Goal: Task Accomplishment & Management: Use online tool/utility

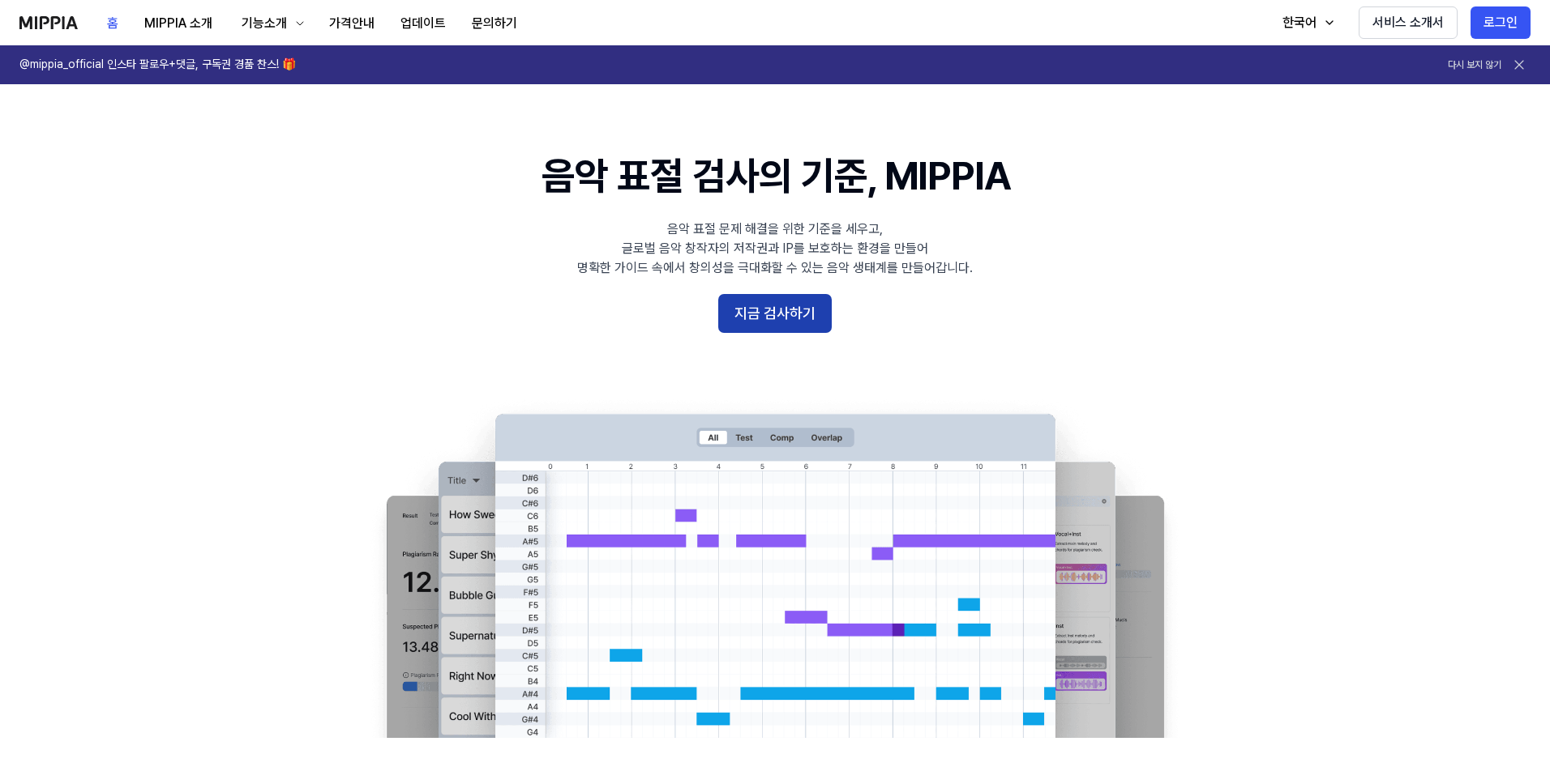
click at [759, 313] on button "지금 검사하기" at bounding box center [775, 313] width 113 height 38
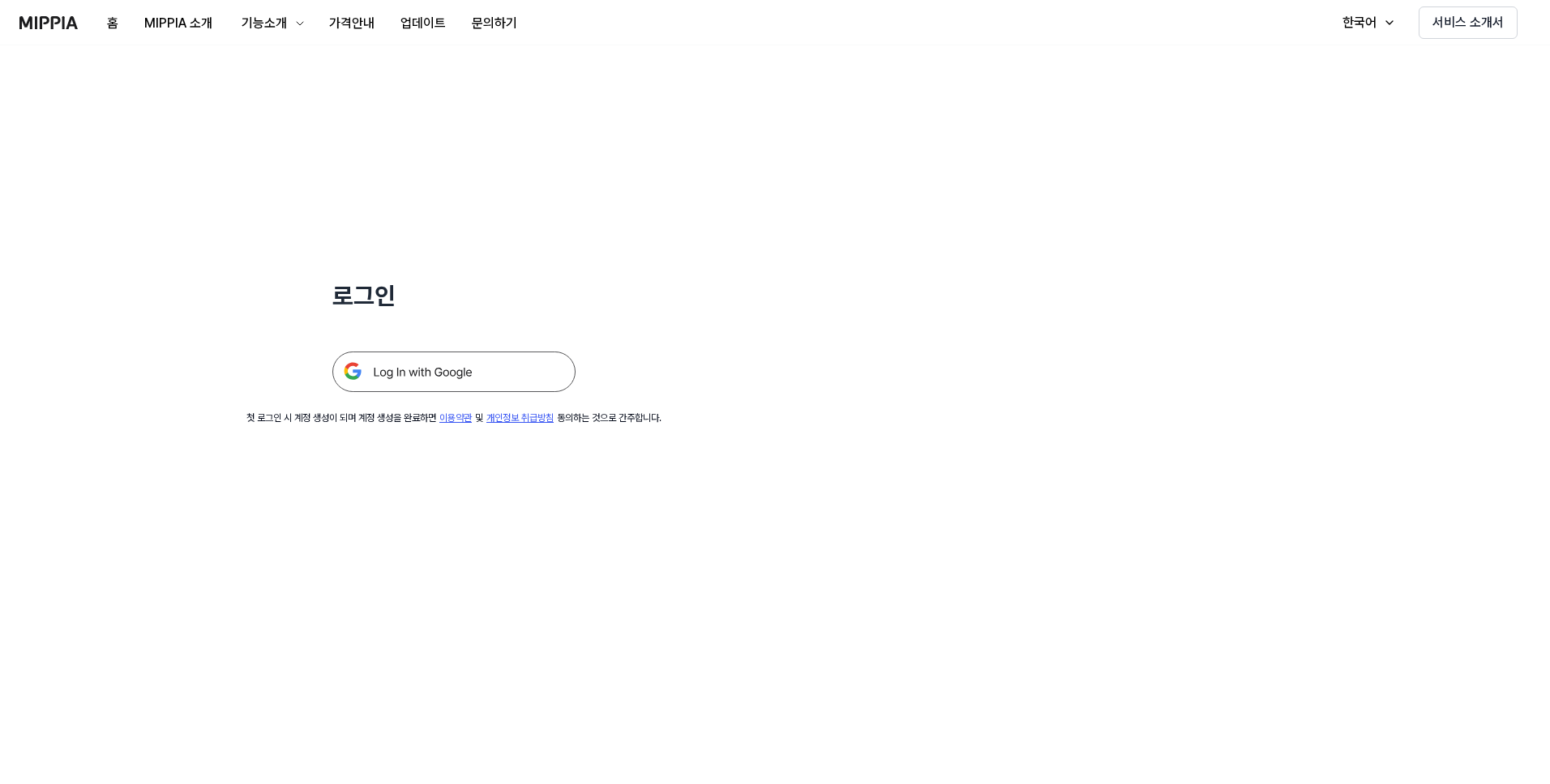
click at [510, 378] on img at bounding box center [454, 372] width 243 height 40
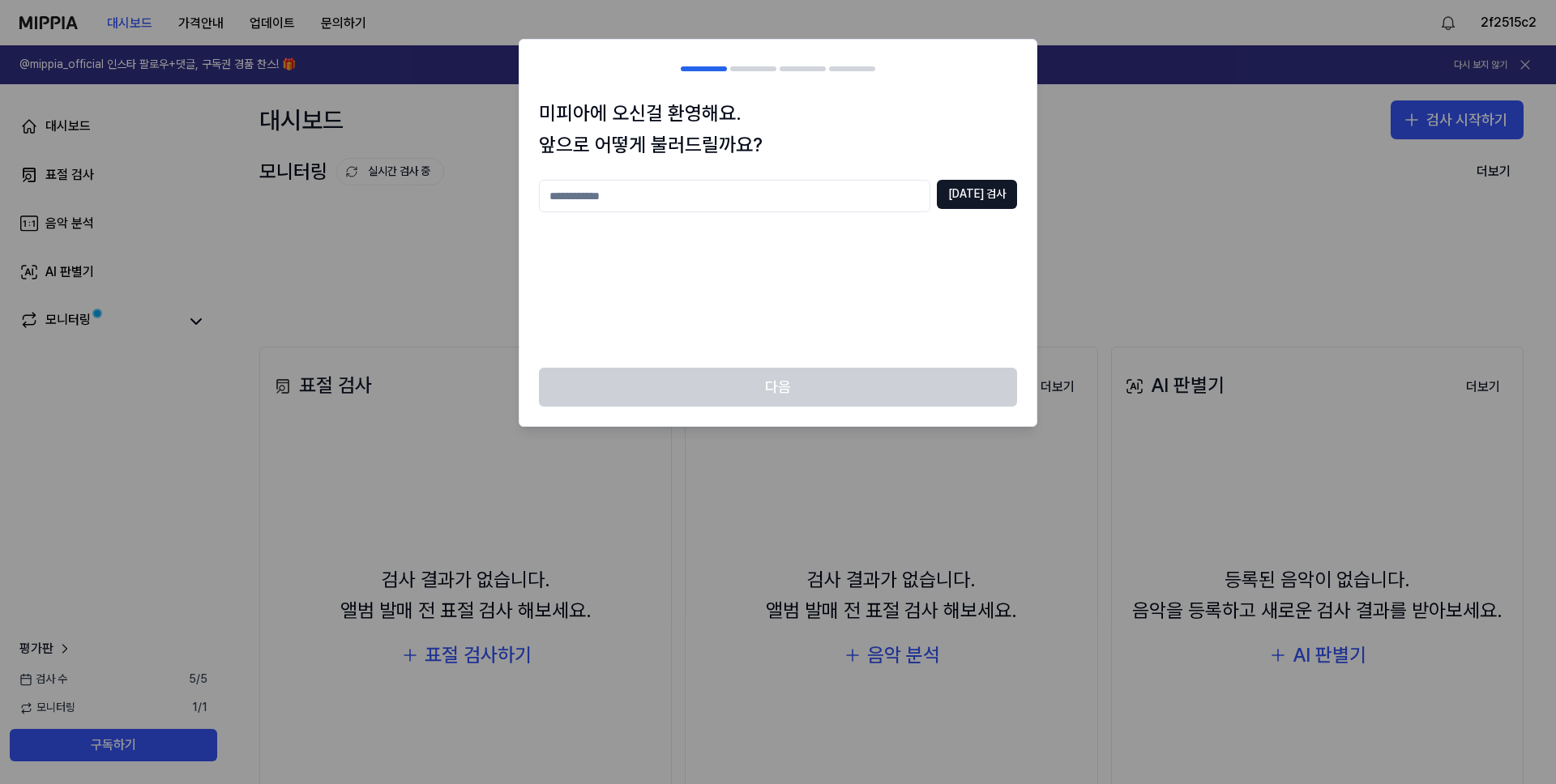
click at [693, 205] on input "text" at bounding box center [734, 195] width 392 height 33
type input "*"
type input "****"
click at [965, 202] on button "중복 검사" at bounding box center [977, 194] width 80 height 30
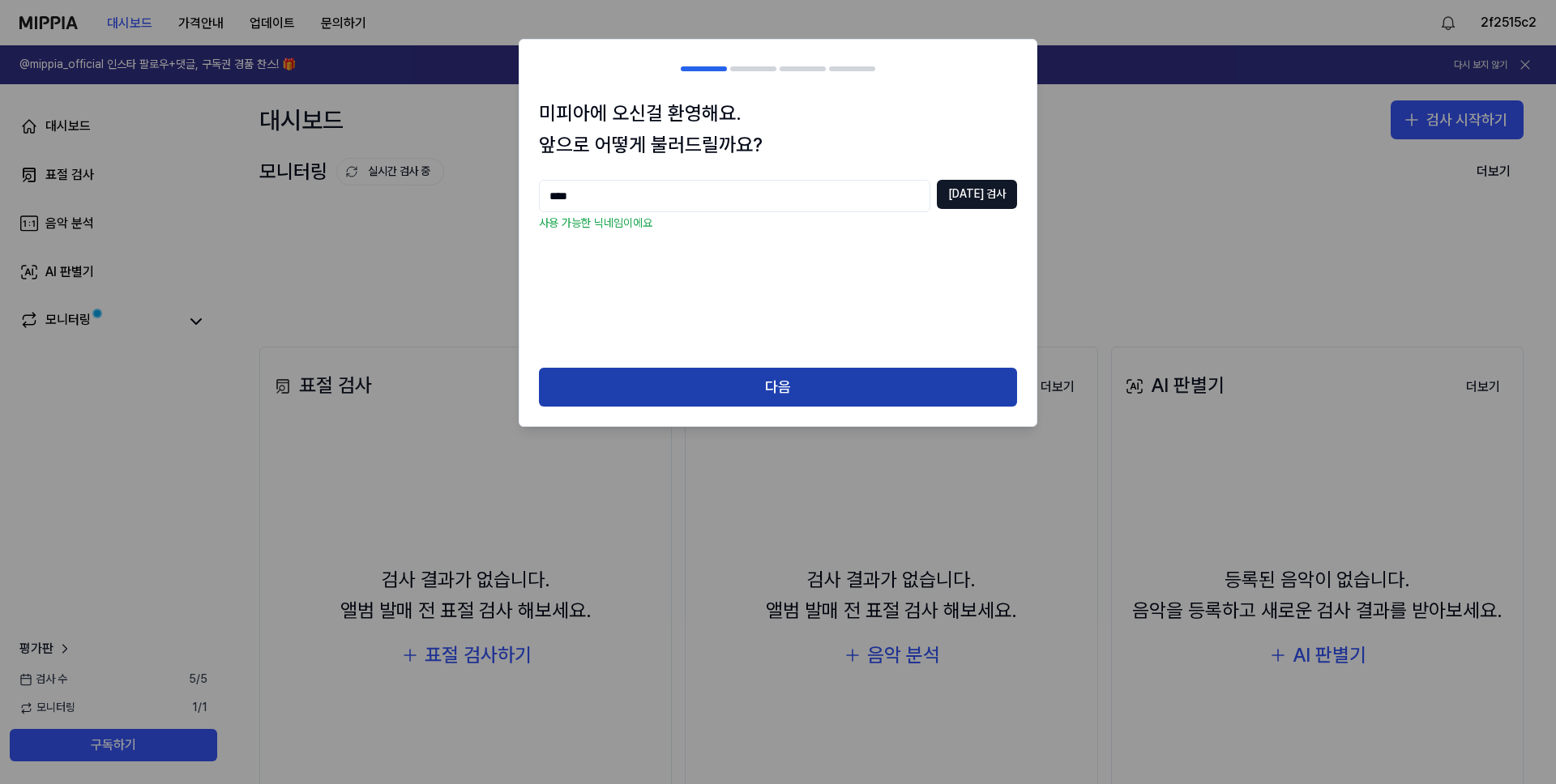
click at [776, 378] on button "다음" at bounding box center [778, 387] width 479 height 38
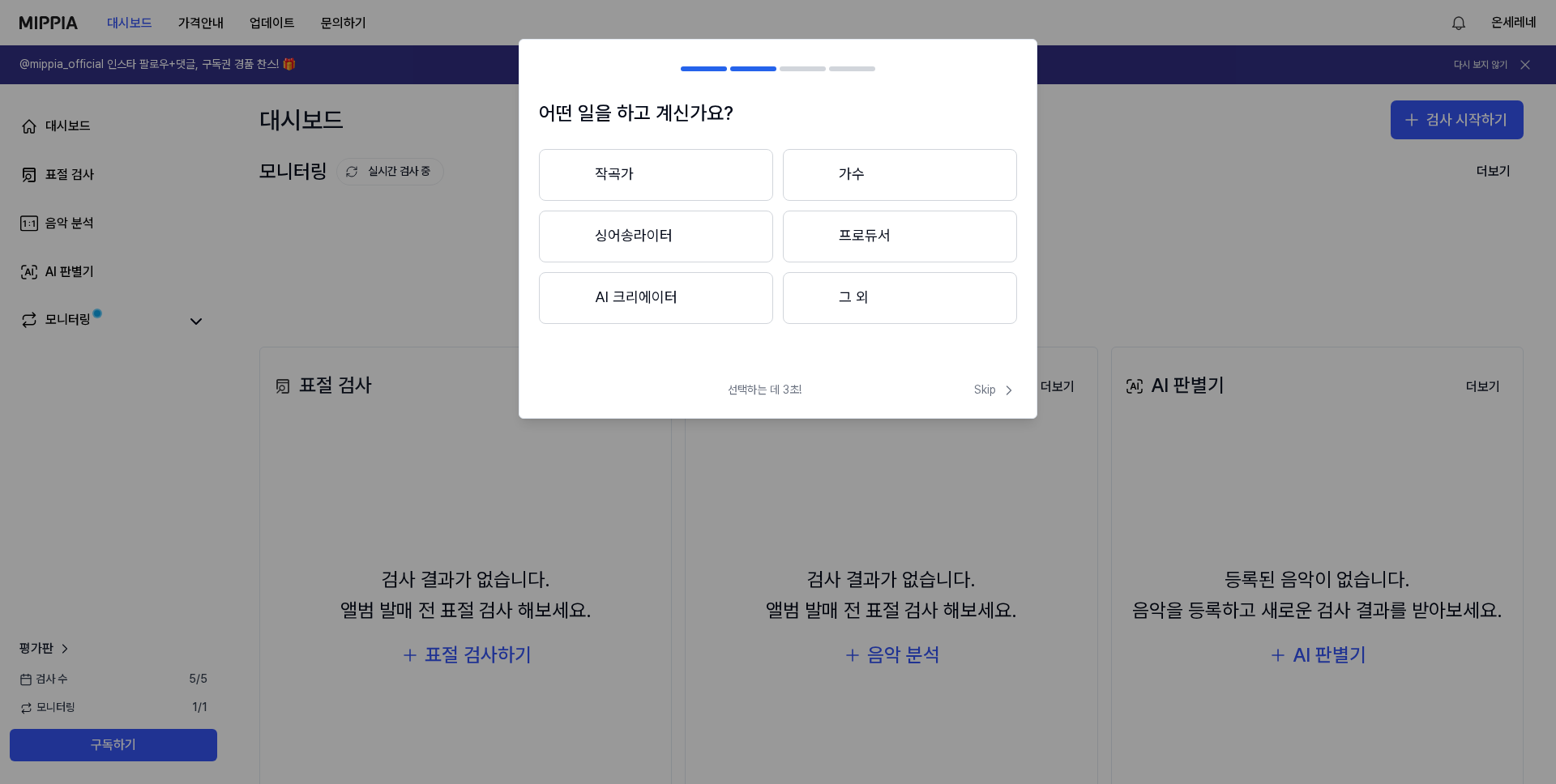
click at [712, 183] on button "작곡가" at bounding box center [655, 175] width 234 height 52
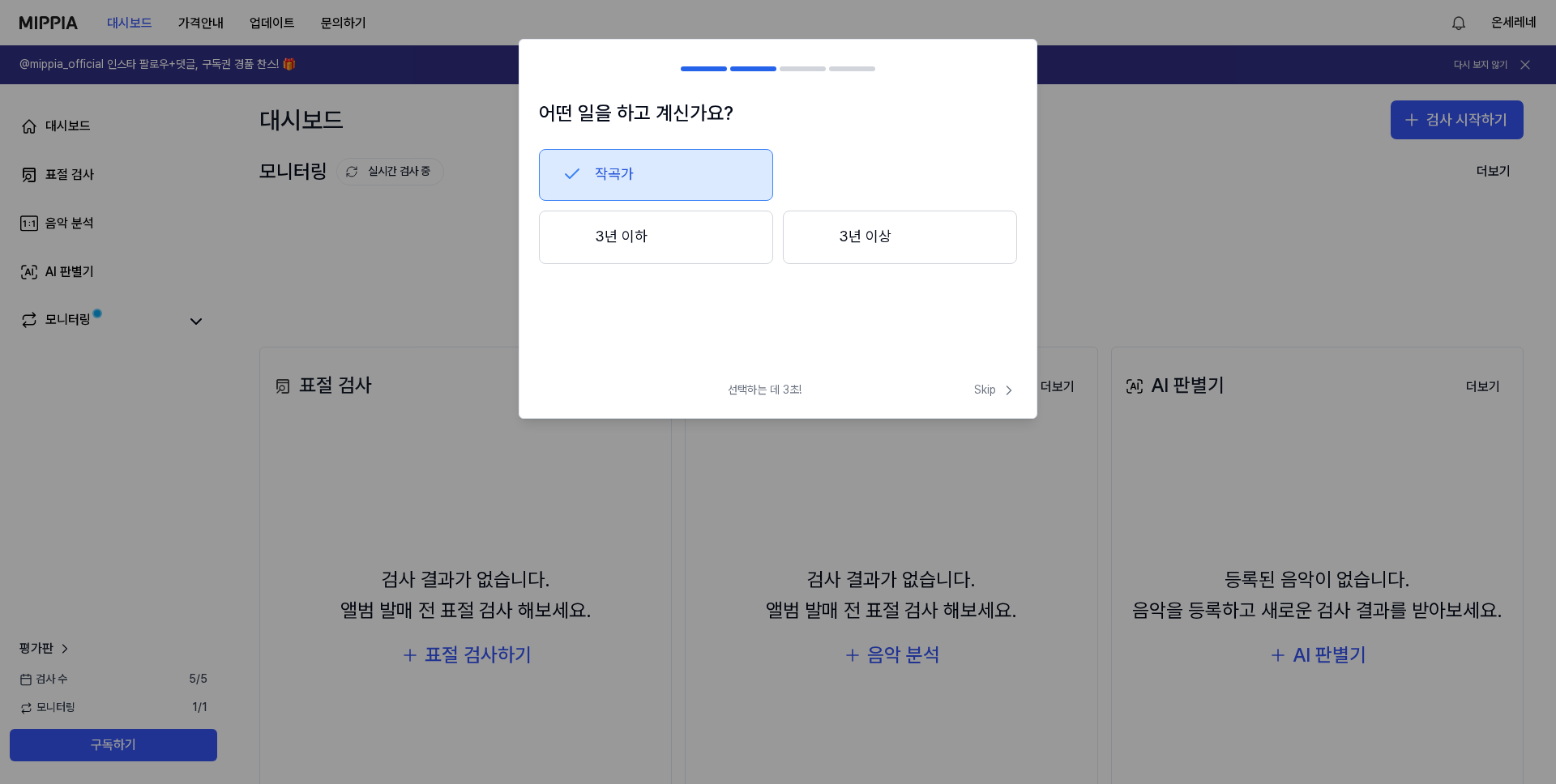
click at [885, 241] on button "3년 이상" at bounding box center [900, 238] width 234 height 53
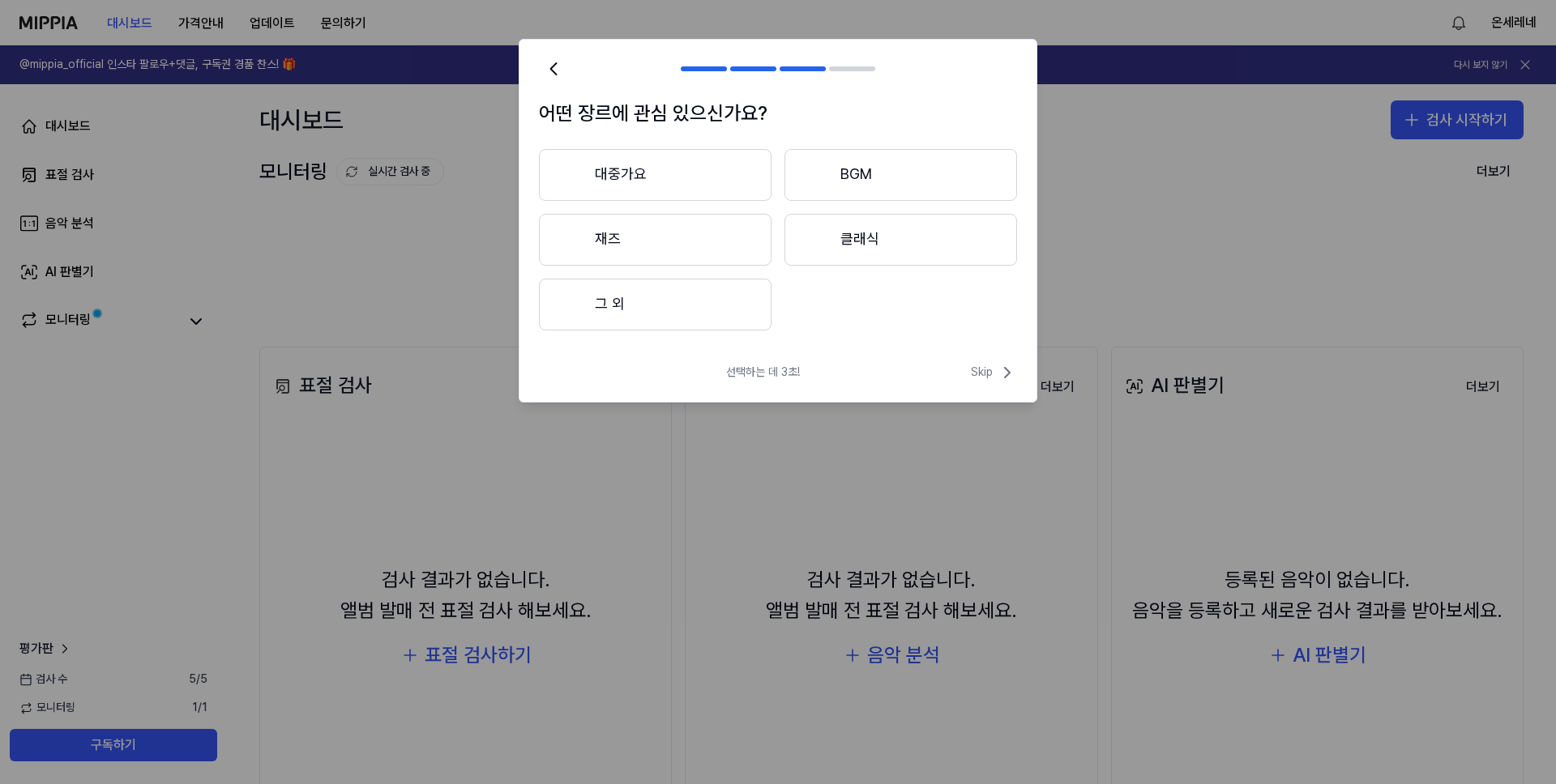
click at [715, 176] on button "대중가요" at bounding box center [655, 175] width 233 height 52
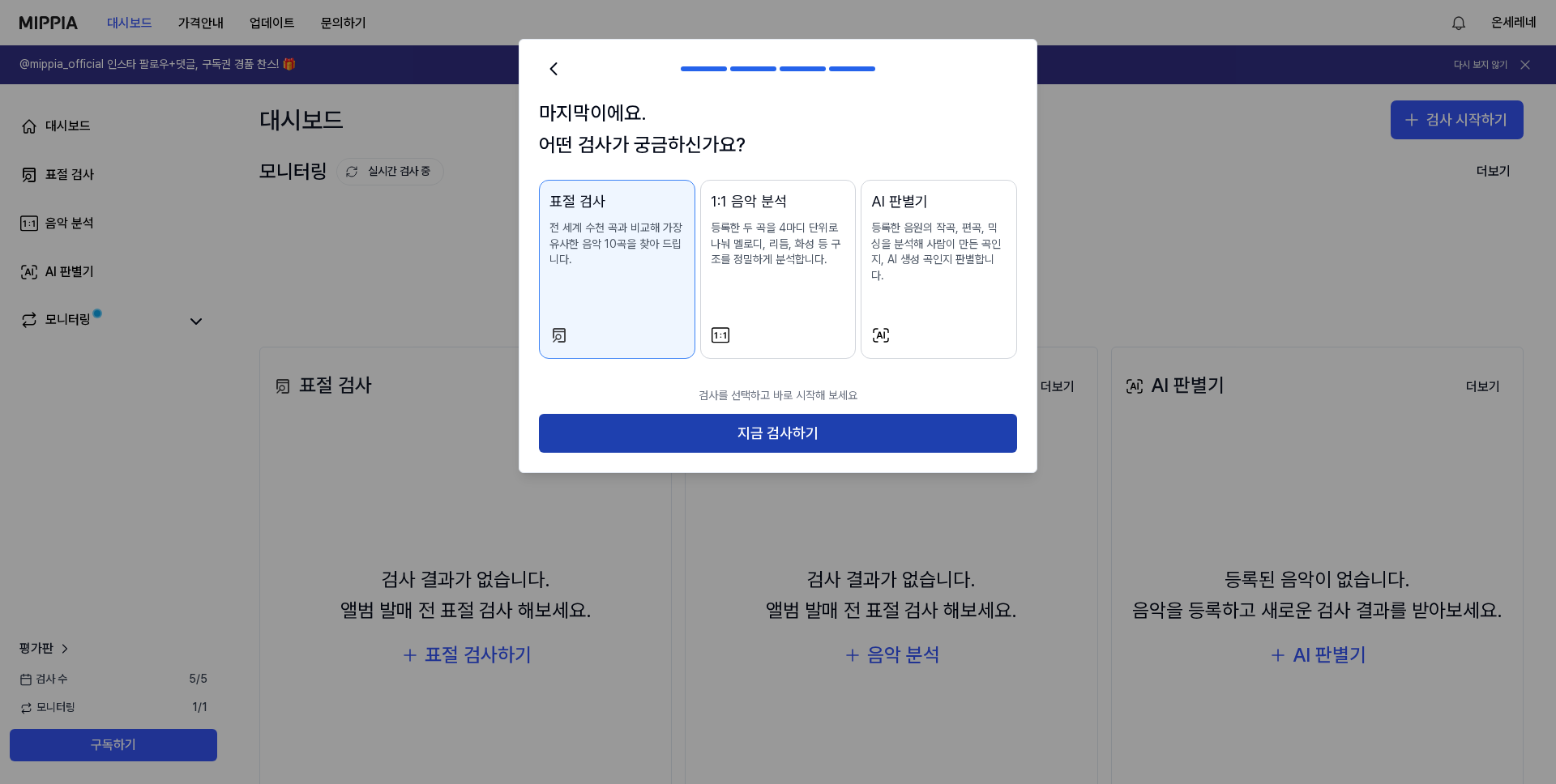
click at [797, 414] on button "지금 검사하기" at bounding box center [778, 433] width 479 height 38
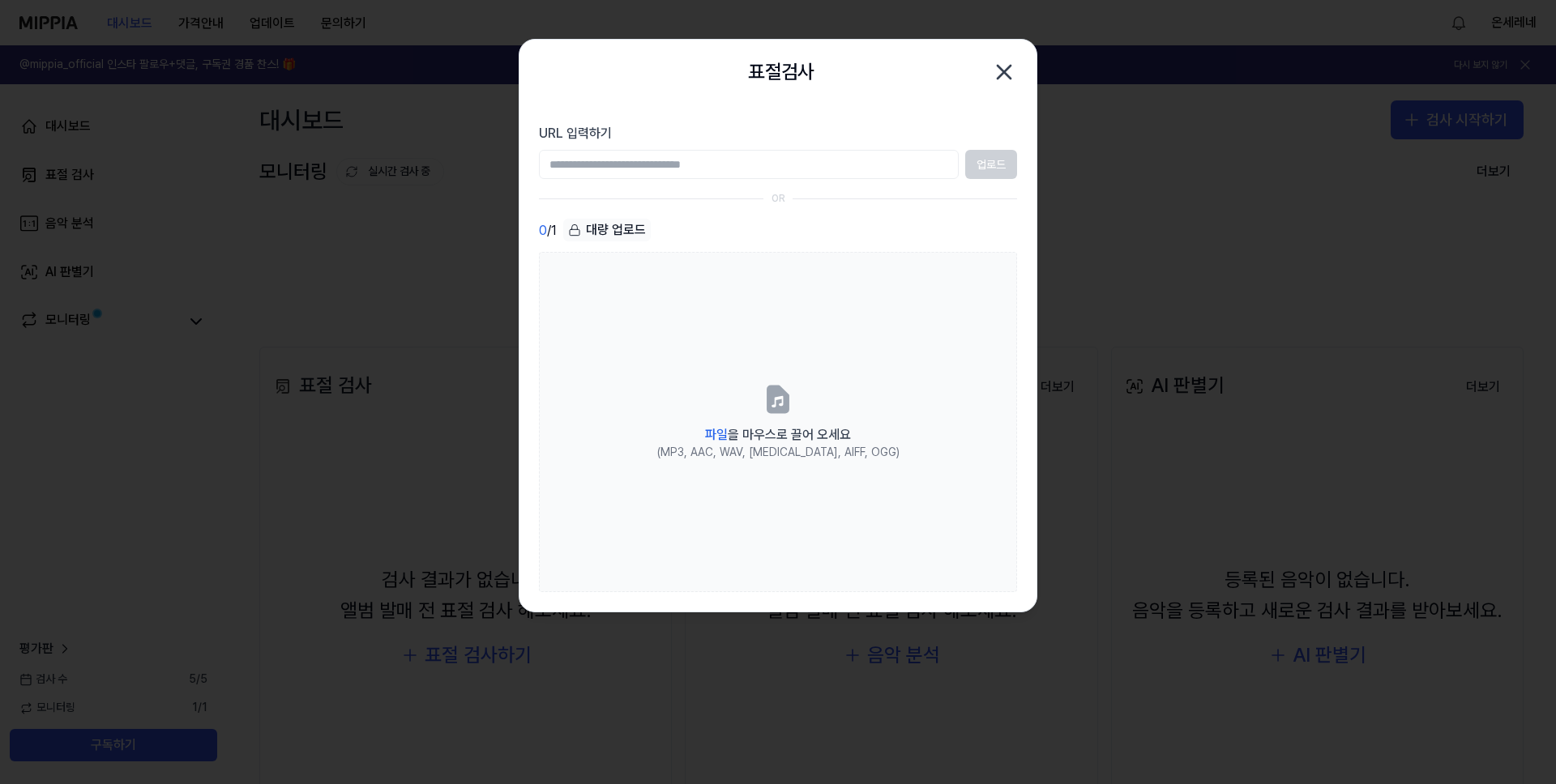
click at [775, 173] on input "URL 입력하기" at bounding box center [749, 165] width 420 height 30
click at [836, 165] on input "URL 입력하기" at bounding box center [749, 165] width 420 height 30
click at [598, 153] on input "URL 입력하기" at bounding box center [749, 165] width 420 height 30
paste input "**********"
type input "**********"
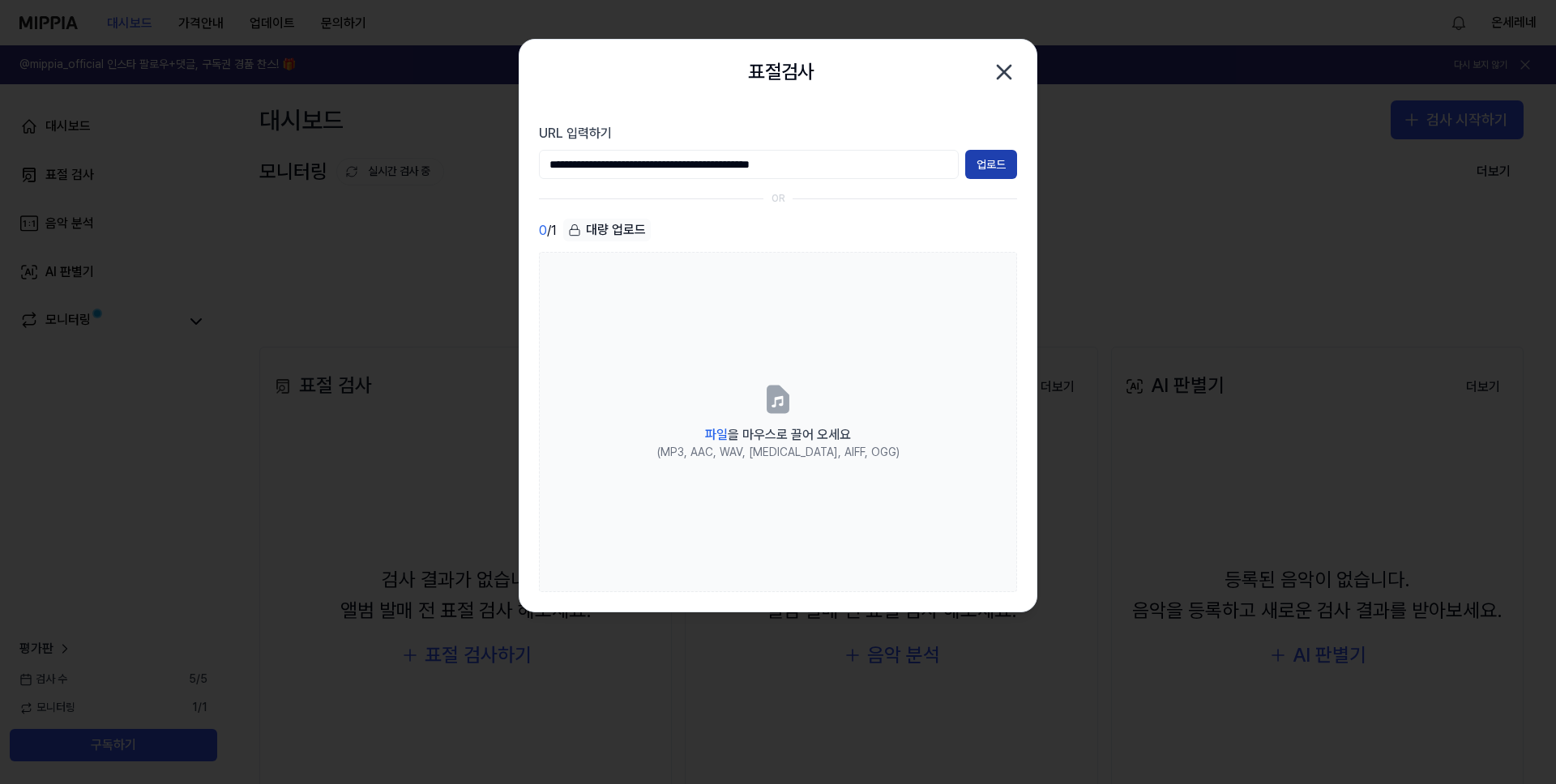
click at [985, 161] on button "업로드" at bounding box center [991, 165] width 52 height 30
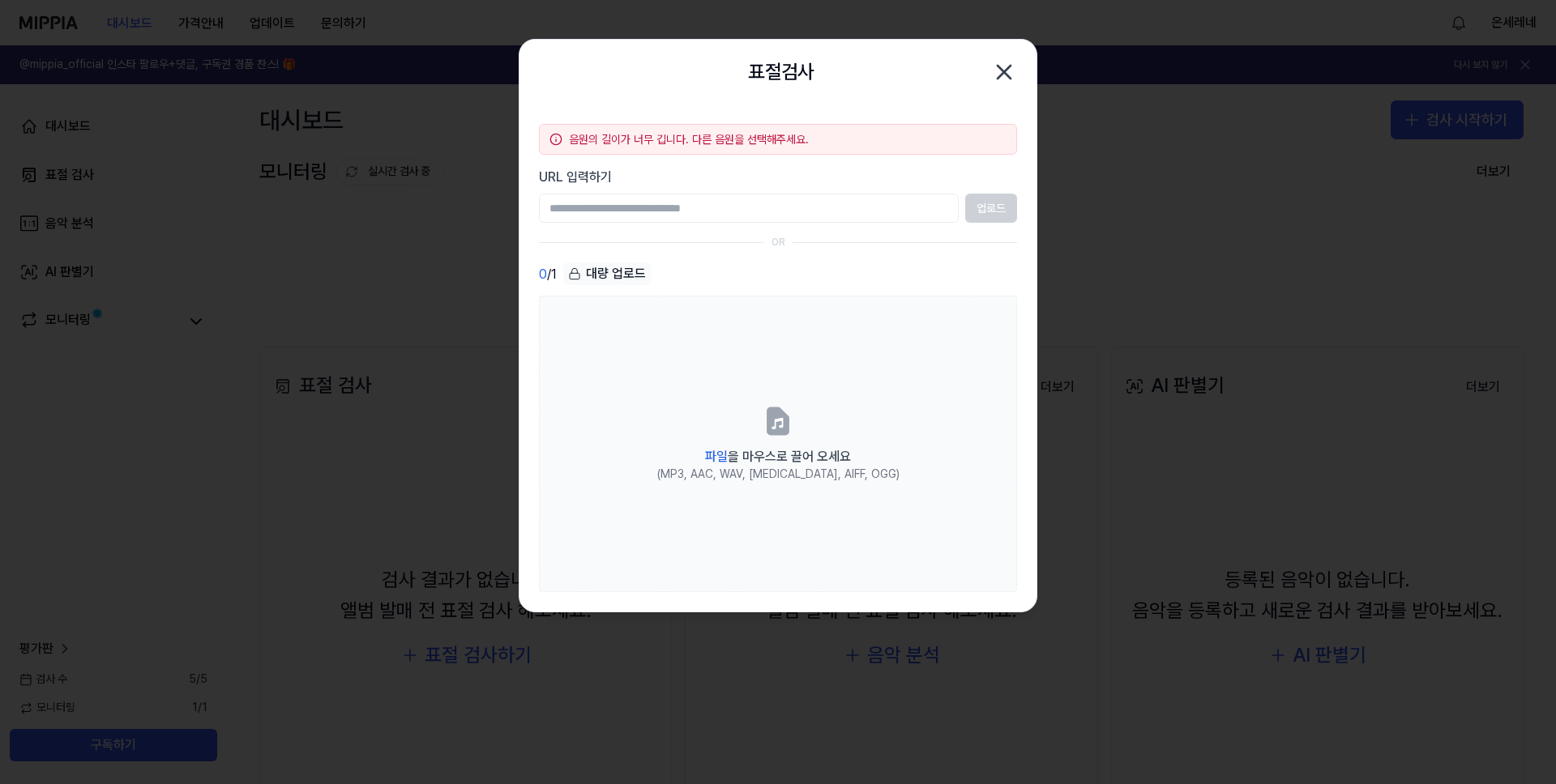
click at [719, 219] on input "URL 입력하기" at bounding box center [749, 208] width 420 height 30
drag, startPoint x: 1012, startPoint y: 75, endPoint x: 807, endPoint y: 41, distance: 207.8
click at [1011, 74] on icon "button" at bounding box center [1004, 72] width 26 height 26
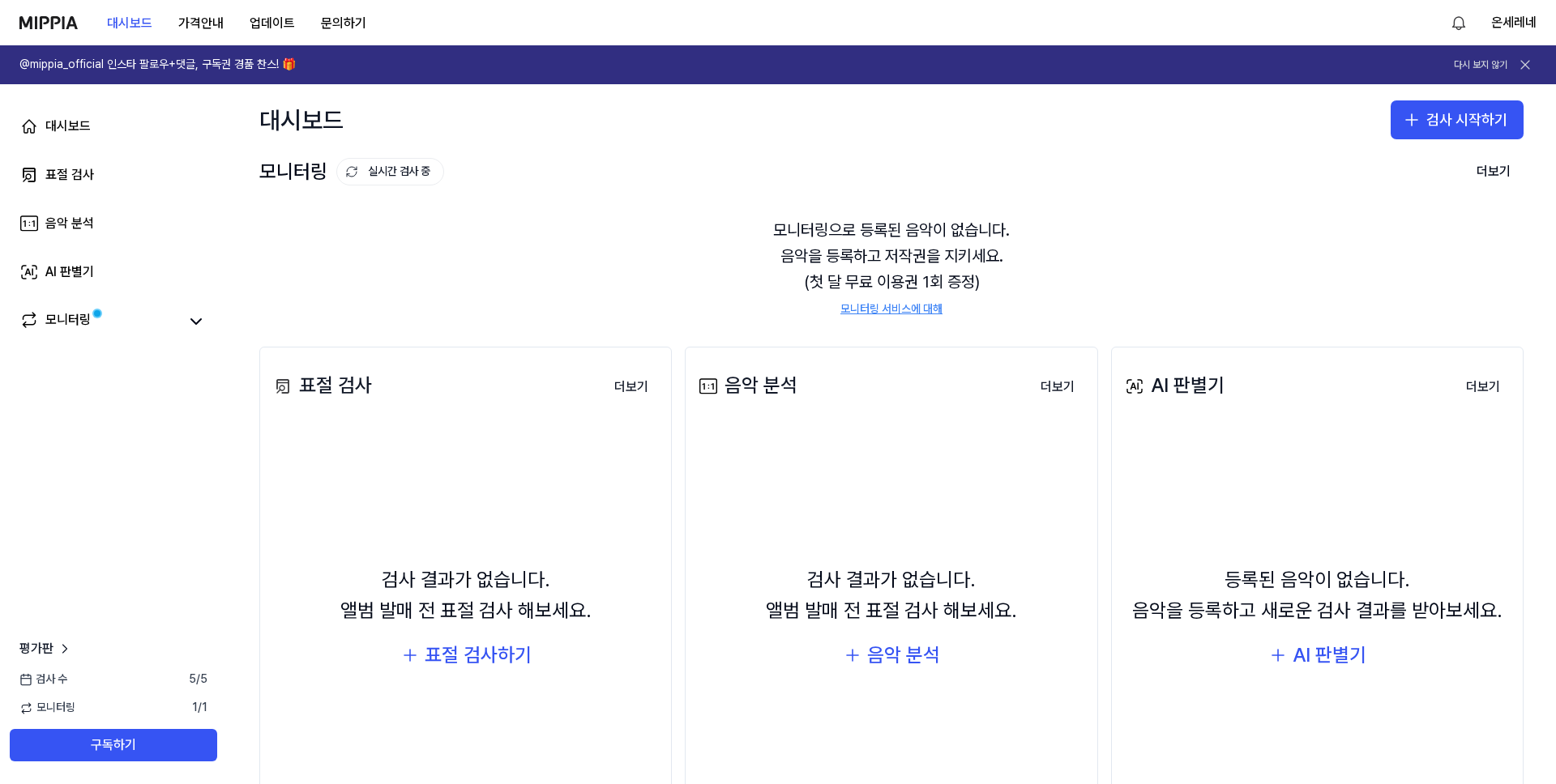
click at [683, 230] on div "모니터링으로 등록된 음악이 없습니다. 음악을 등록하고 저작권을 지키세요. (첫 달 무료 이용권 1회 증정) 모니터링 서비스에 대해" at bounding box center [892, 266] width 1265 height 139
click at [160, 733] on button "구독하기" at bounding box center [113, 745] width 207 height 33
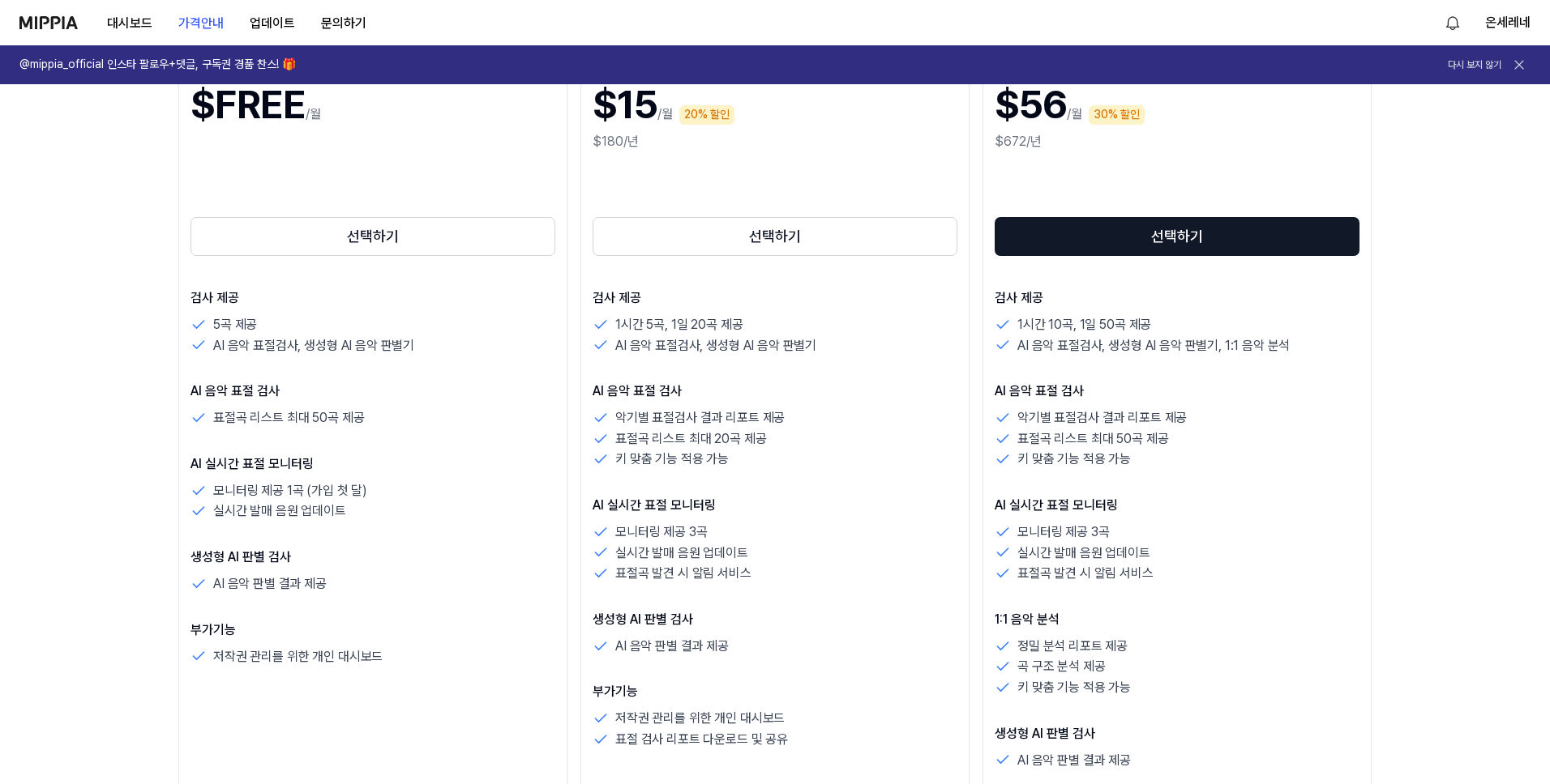
scroll to position [286, 0]
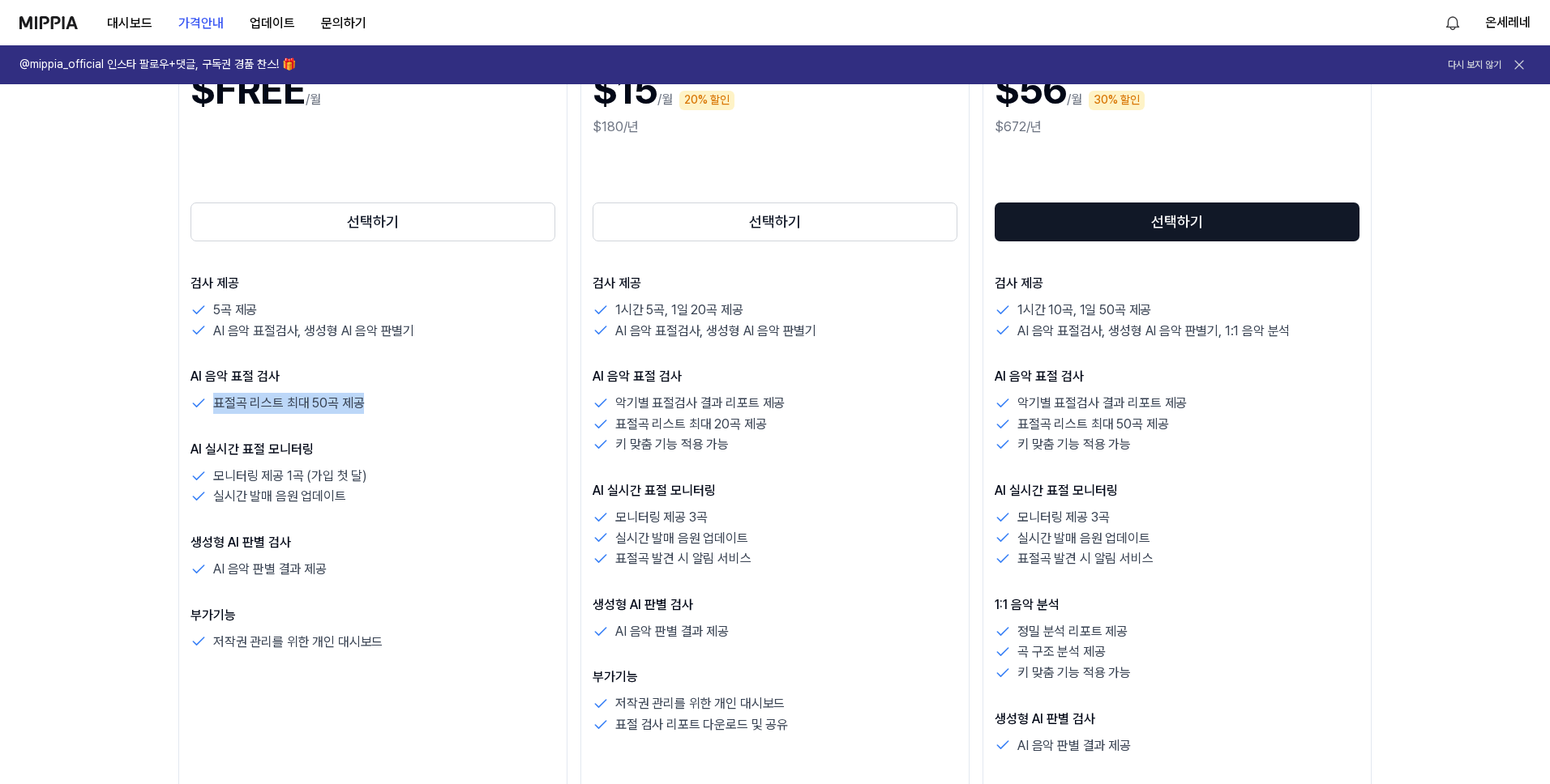
drag, startPoint x: 209, startPoint y: 402, endPoint x: 375, endPoint y: 415, distance: 166.5
click at [371, 415] on div "검사 제공 5곡 제공 AI 음악 표절검사, 생성형 AI 음악 판별기 AI 음악 표절 검사 표절곡 리스트 최대 50곡 제공 AI 실시간 표절 모…" at bounding box center [373, 463] width 365 height 379
click at [375, 415] on div "검사 제공 5곡 제공 AI 음악 표절검사, 생성형 AI 음악 판별기 AI 음악 표절 검사 표절곡 리스트 최대 50곡 제공 AI 실시간 표절 모…" at bounding box center [373, 463] width 365 height 379
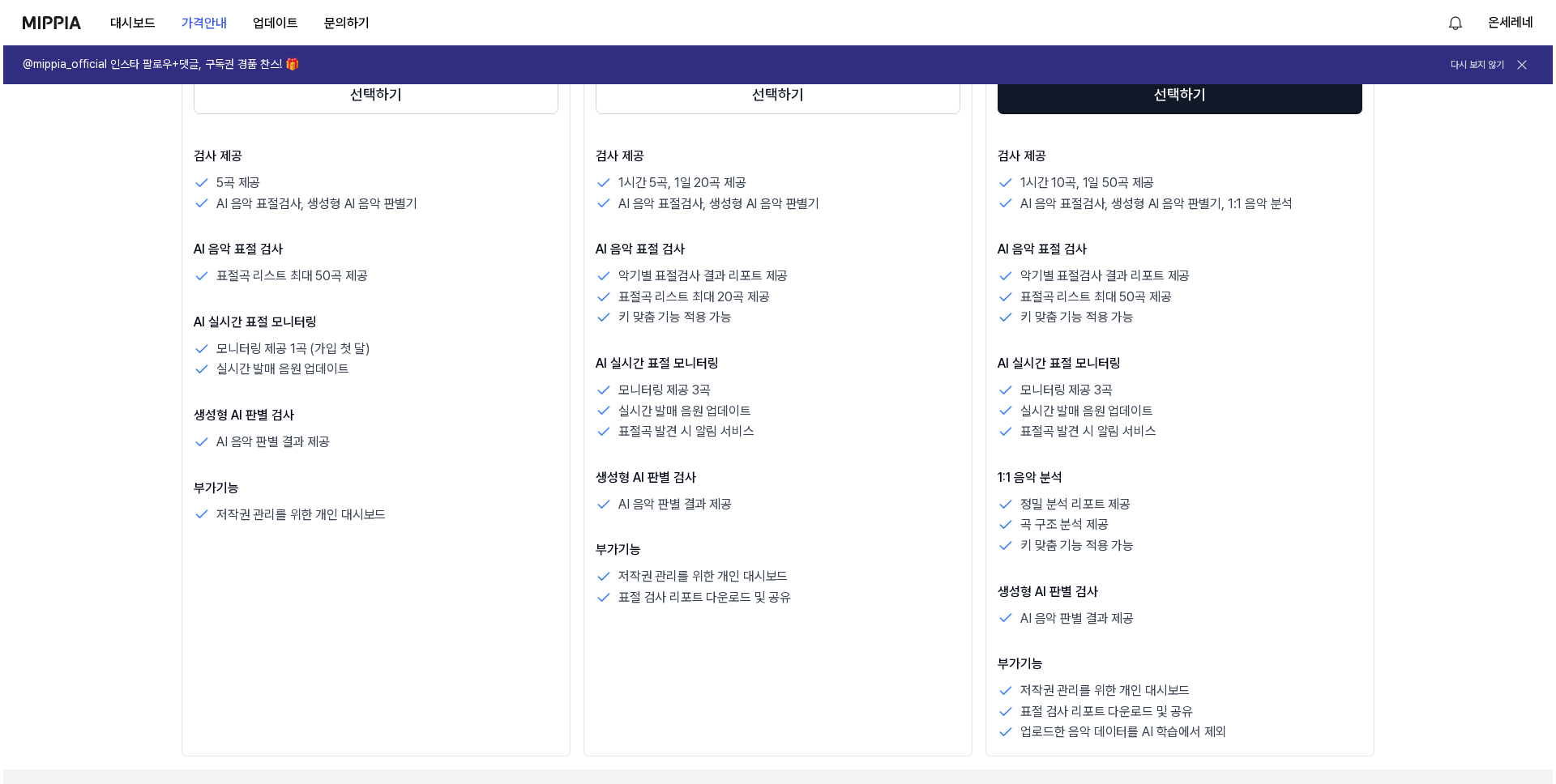
scroll to position [0, 0]
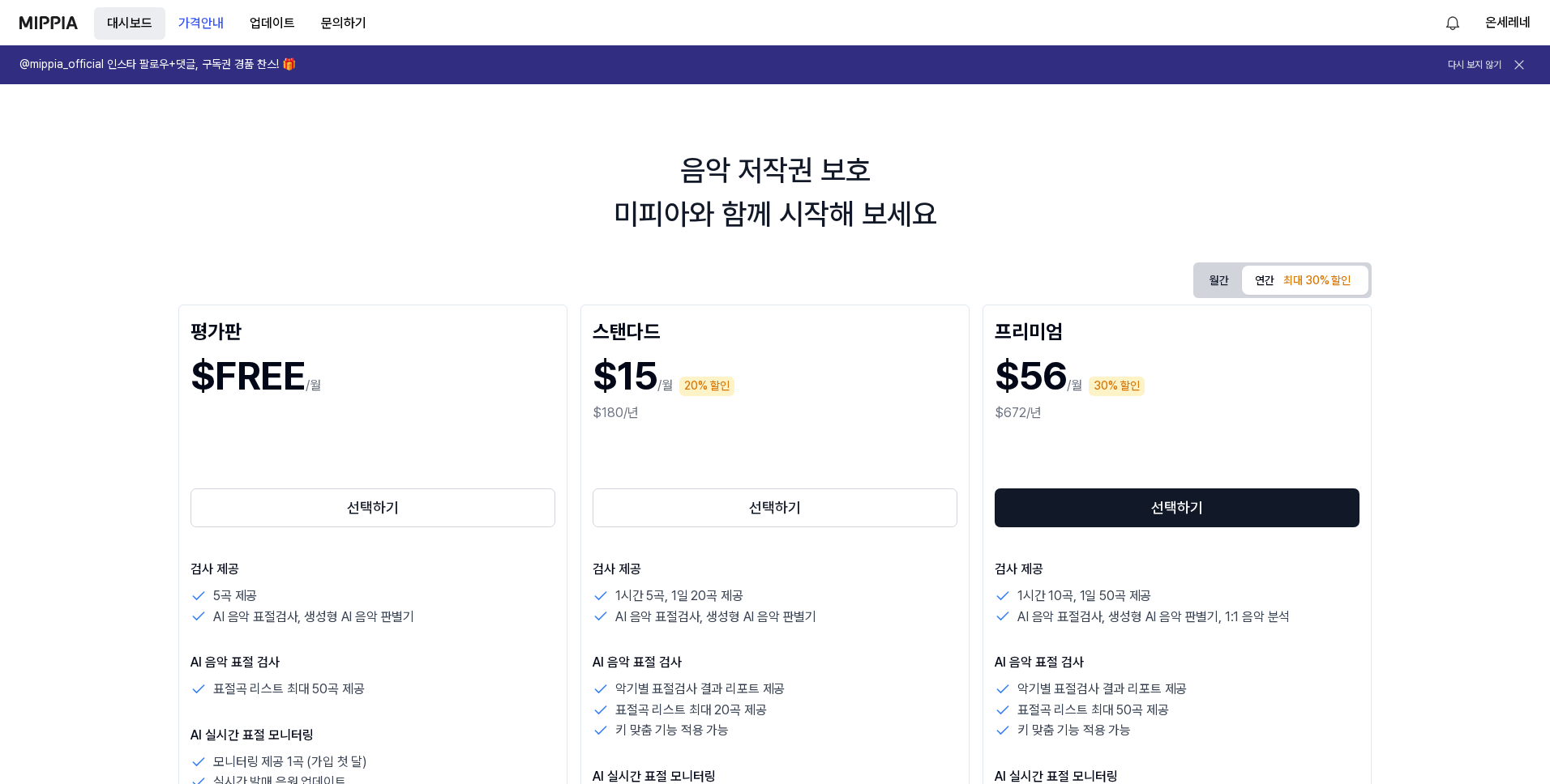
click at [141, 22] on button "대시보드" at bounding box center [129, 23] width 71 height 33
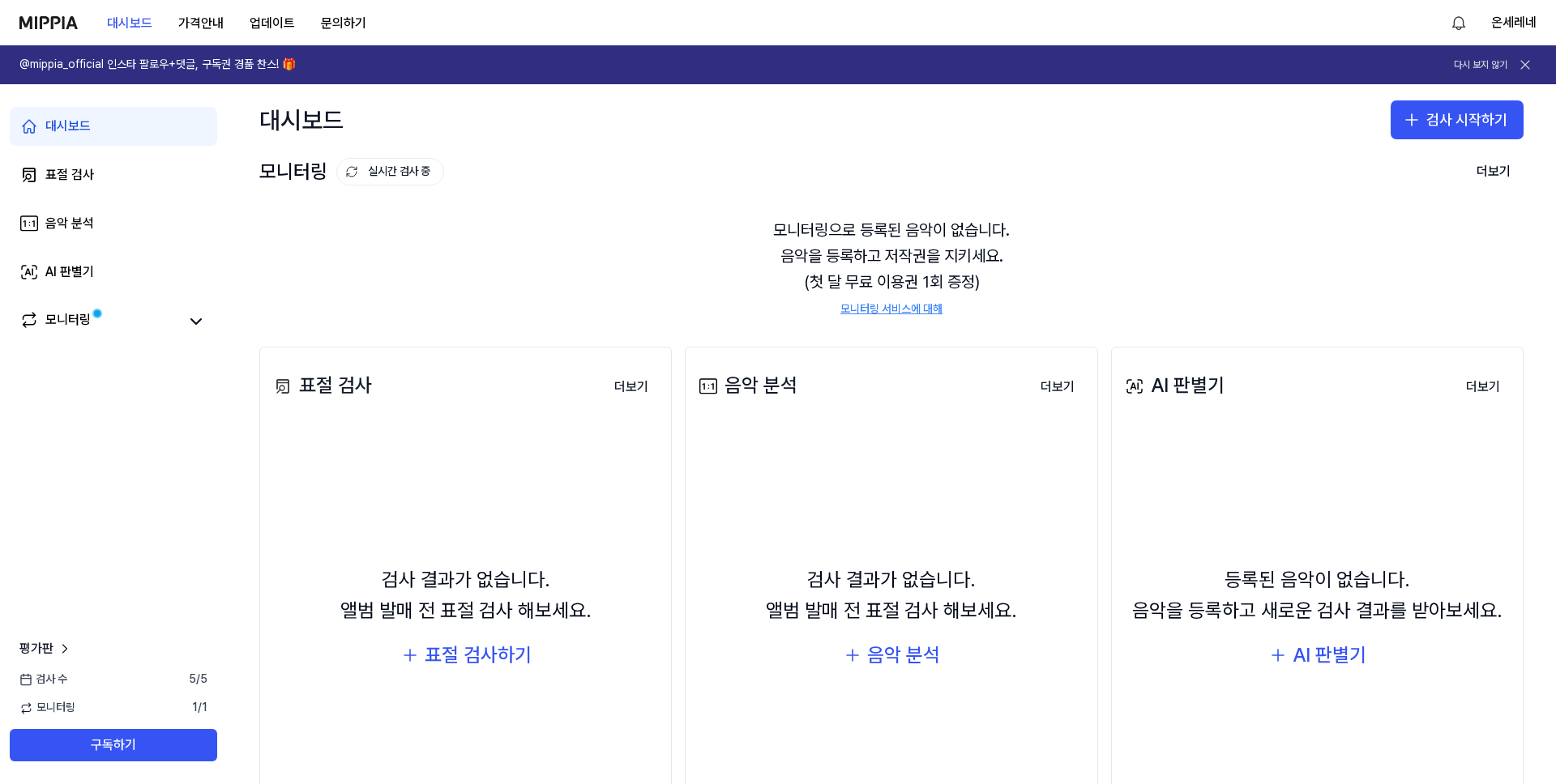
drag, startPoint x: 837, startPoint y: 281, endPoint x: 986, endPoint y: 274, distance: 149.2
click at [986, 274] on div "모니터링으로 등록된 음악이 없습니다. 음악을 등록하고 저작권을 지키세요. (첫 달 무료 이용권 1회 증정) 모니터링 서비스에 대해" at bounding box center [892, 266] width 1265 height 139
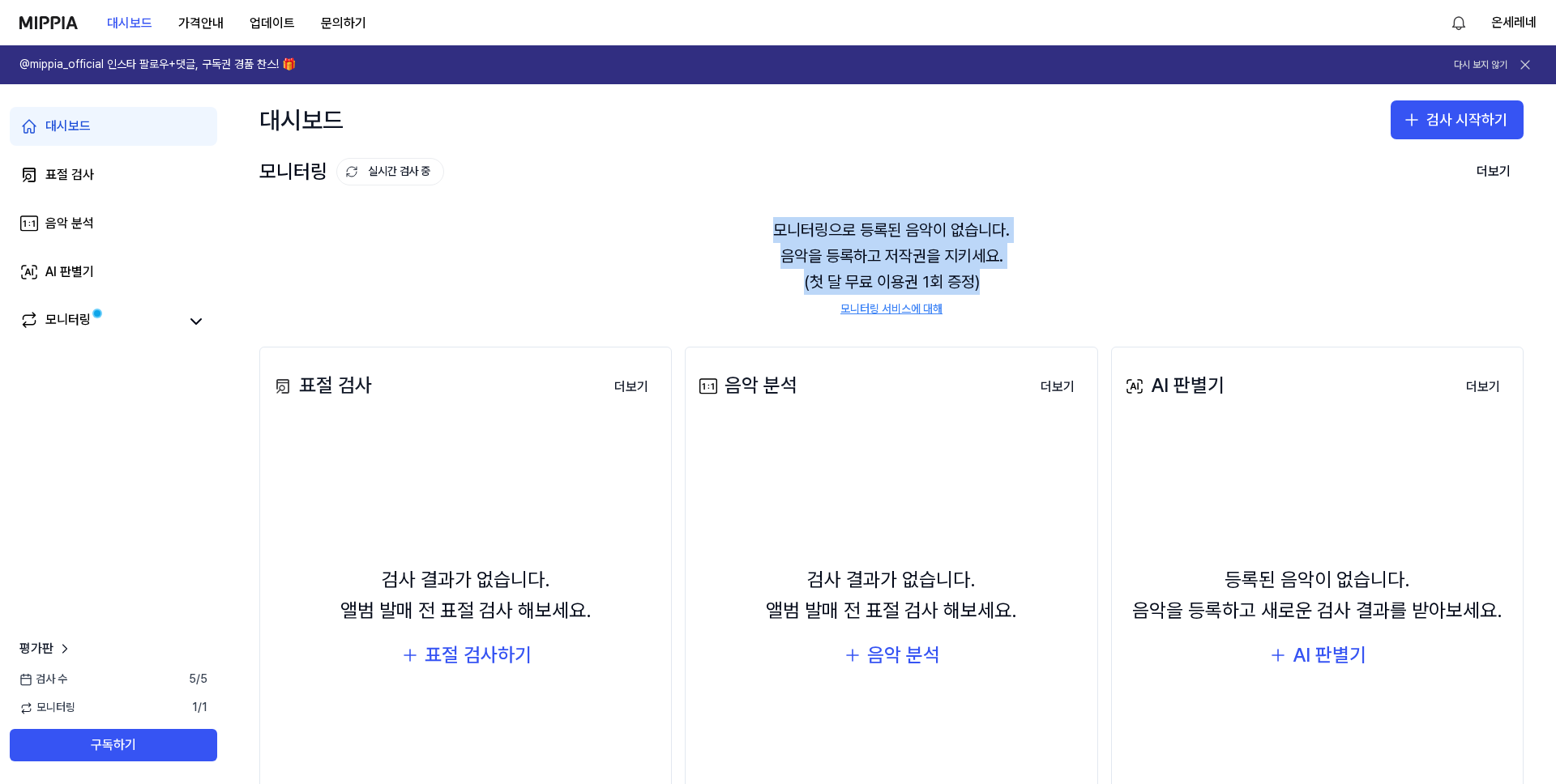
drag, startPoint x: 778, startPoint y: 221, endPoint x: 995, endPoint y: 285, distance: 226.2
click at [995, 285] on div "모니터링으로 등록된 음악이 없습니다. 음악을 등록하고 저작권을 지키세요. (첫 달 무료 이용권 1회 증정) 모니터링 서비스에 대해" at bounding box center [892, 266] width 1265 height 139
click at [995, 286] on div "모니터링으로 등록된 음악이 없습니다. 음악을 등록하고 저작권을 지키세요. (첫 달 무료 이용권 1회 증정) 모니터링 서비스에 대해" at bounding box center [892, 266] width 1265 height 139
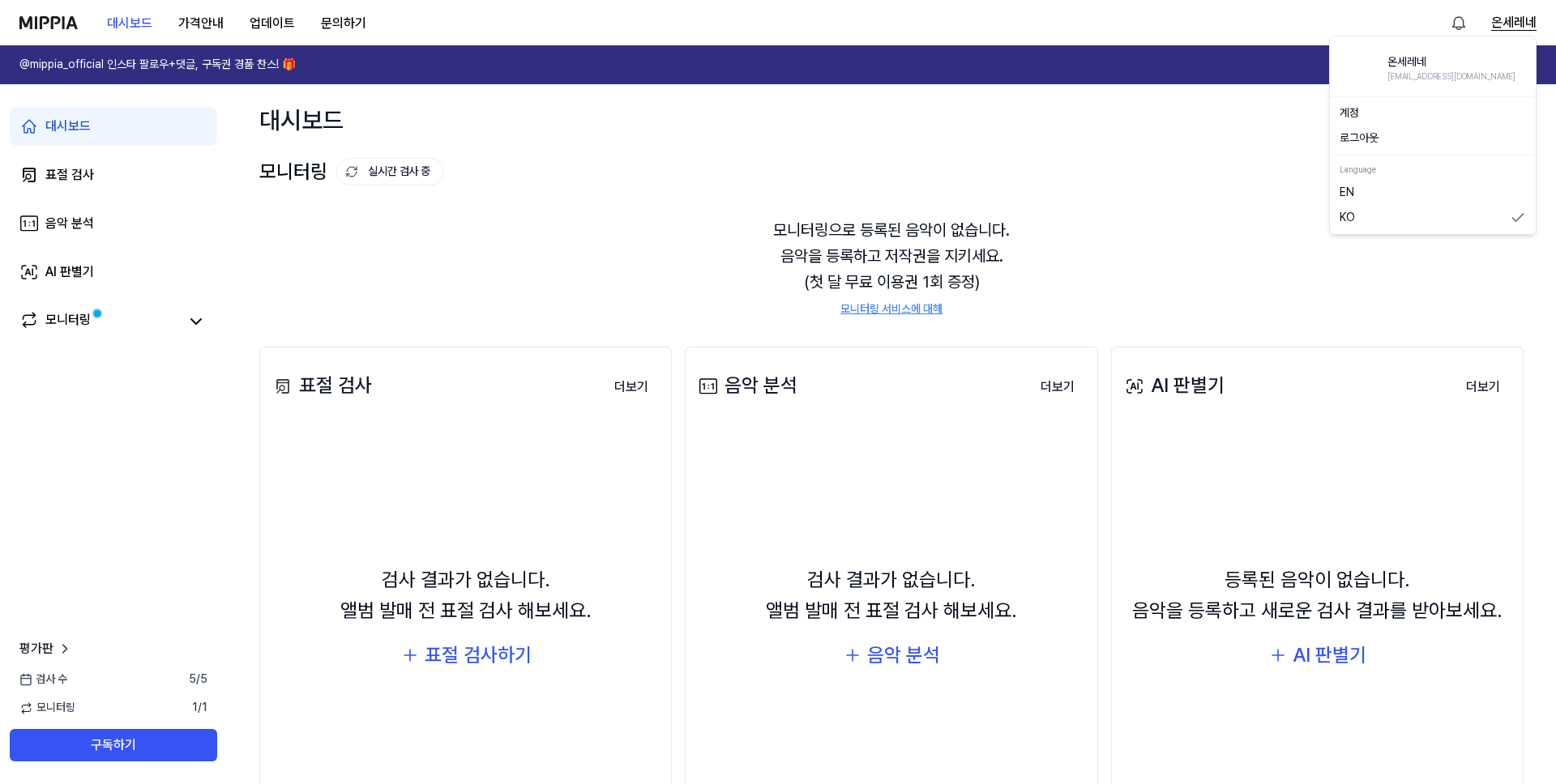
click at [1492, 28] on button "온세레네" at bounding box center [1515, 23] width 45 height 20
click at [1378, 138] on button "로그아웃" at bounding box center [1433, 138] width 186 height 16
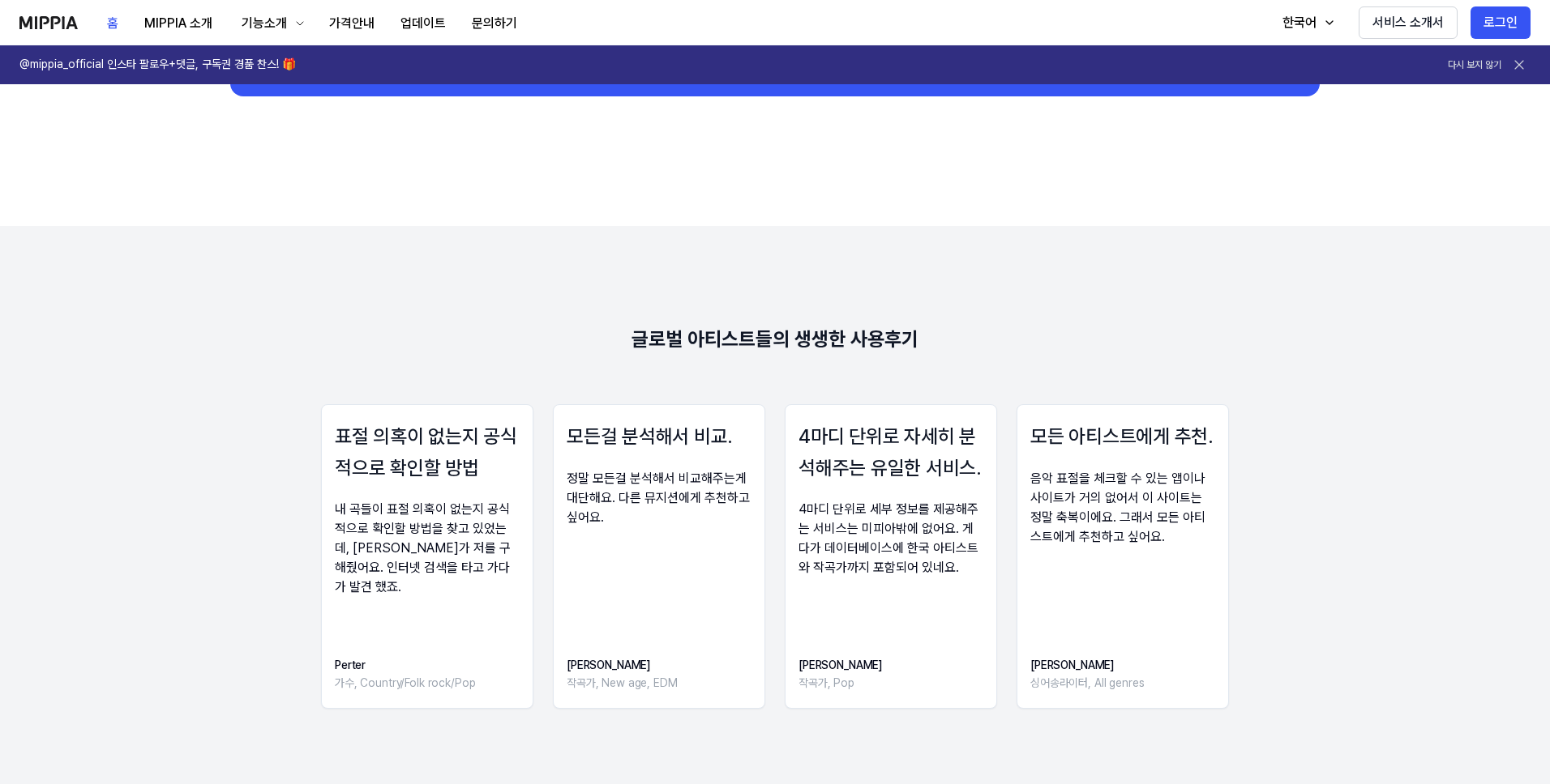
scroll to position [2253, 0]
